Goal: Book appointment/travel/reservation

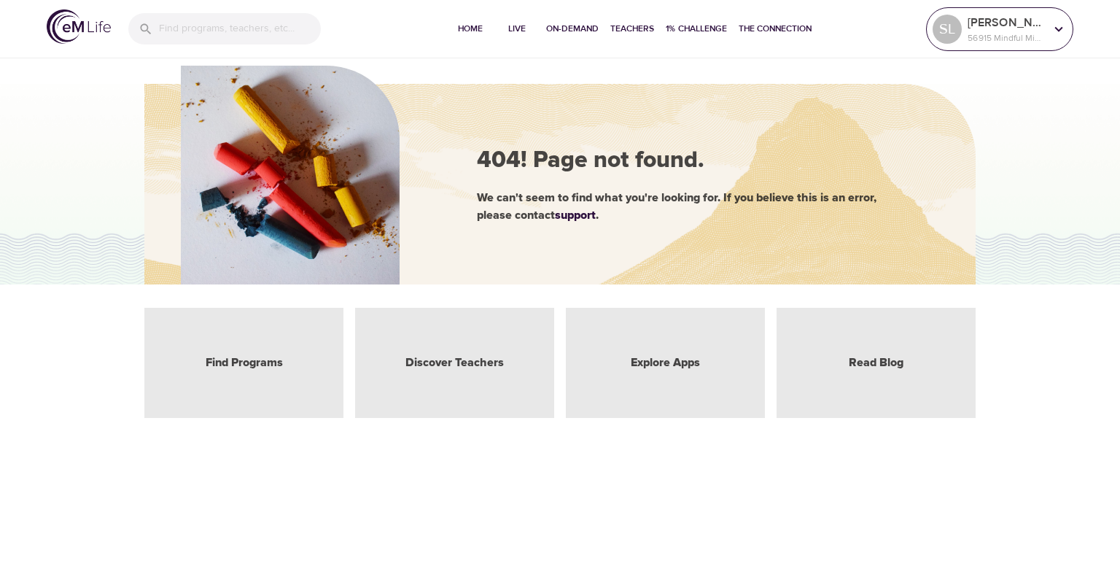
click at [1056, 31] on icon at bounding box center [1059, 29] width 16 height 16
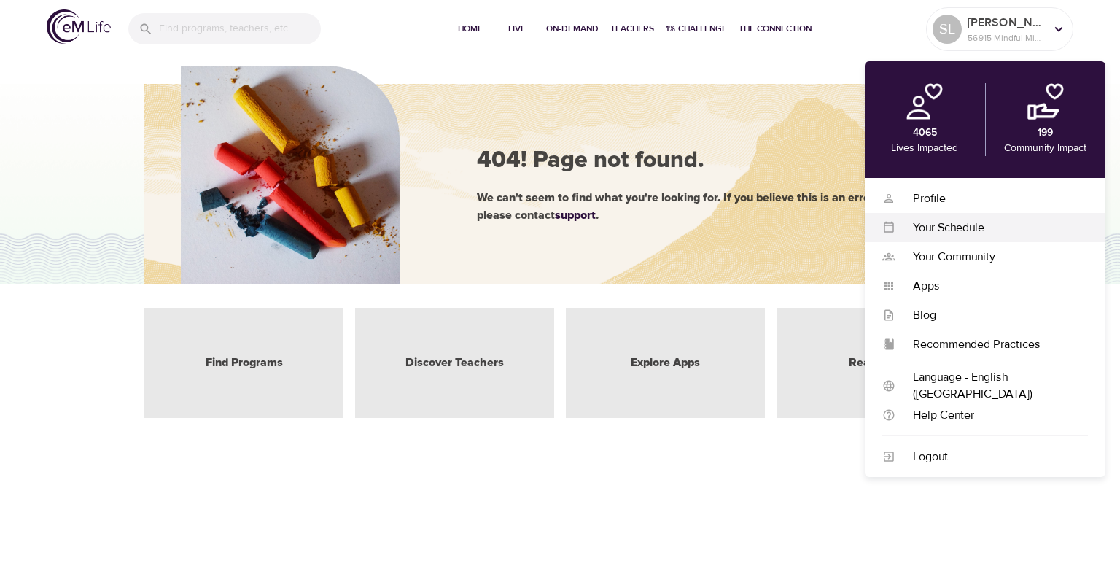
click at [941, 228] on div "Your Schedule" at bounding box center [992, 228] width 193 height 17
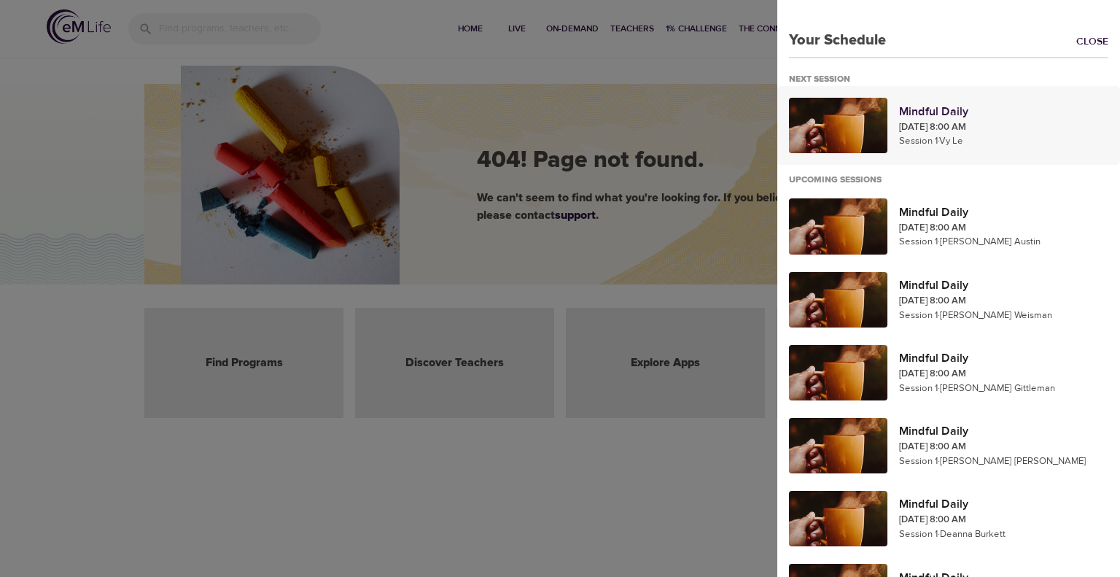
click at [921, 124] on p "Sep 15, 2025 8:00 AM" at bounding box center [1003, 127] width 209 height 15
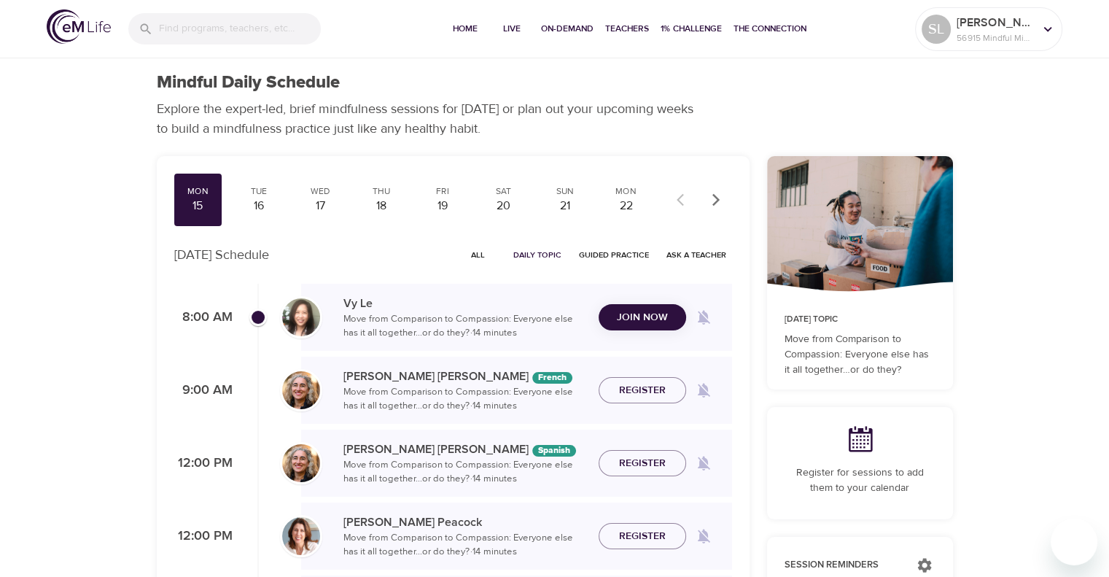
checkbox input "true"
click at [642, 308] on span "Join Now" at bounding box center [642, 308] width 51 height 18
